Goal: Task Accomplishment & Management: Manage account settings

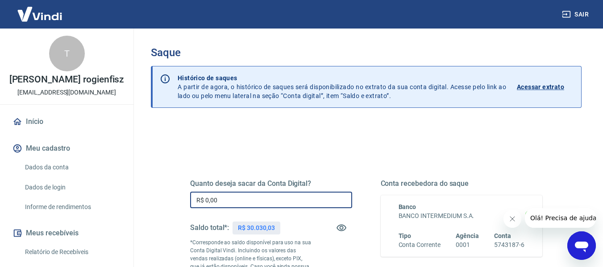
click at [293, 201] on input "R$ 0,00" at bounding box center [271, 200] width 162 height 17
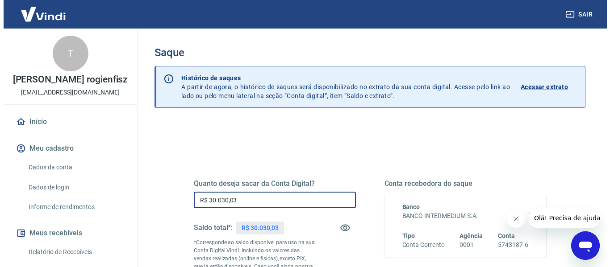
scroll to position [155, 0]
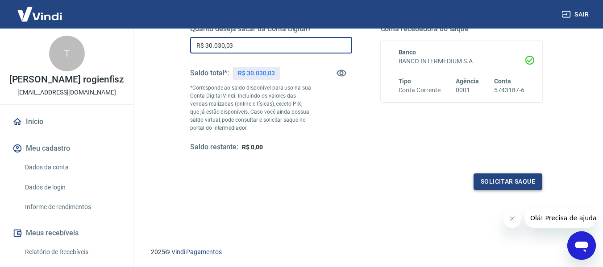
type input "R$ 30.030,03"
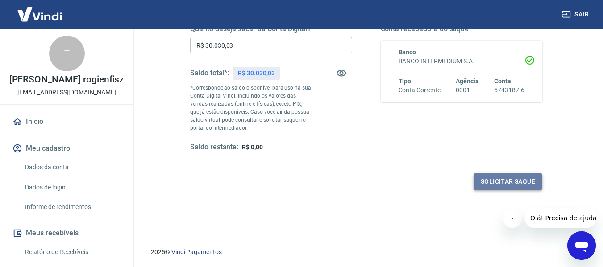
click at [503, 178] on button "Solicitar saque" at bounding box center [508, 182] width 69 height 17
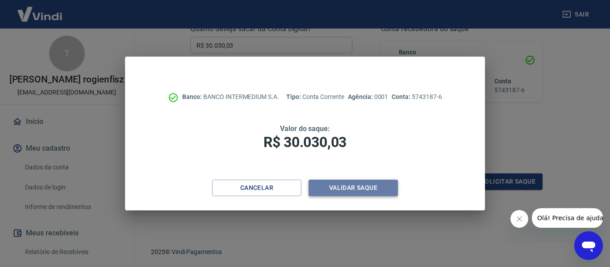
click at [342, 187] on button "Validar saque" at bounding box center [352, 188] width 89 height 17
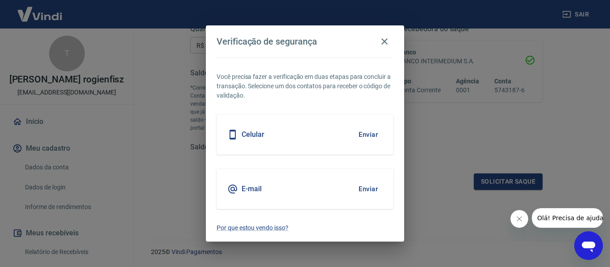
click at [372, 190] on button "Enviar" at bounding box center [367, 189] width 29 height 19
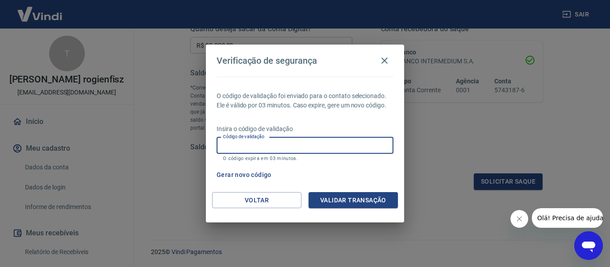
click at [309, 146] on input "Código de validação" at bounding box center [304, 145] width 177 height 17
type input "186708"
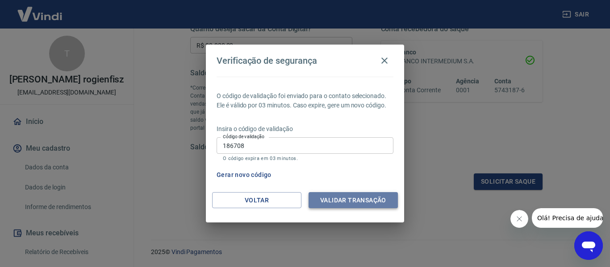
click at [336, 199] on button "Validar transação" at bounding box center [352, 200] width 89 height 17
